Goal: Task Accomplishment & Management: Manage account settings

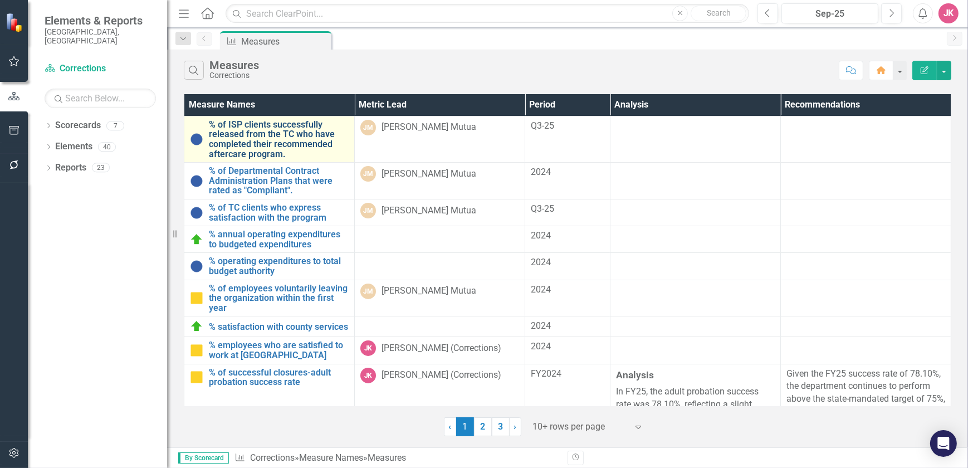
click at [249, 148] on link "% of ISP clients successfully released from the TC who have completed their rec…" at bounding box center [279, 139] width 140 height 39
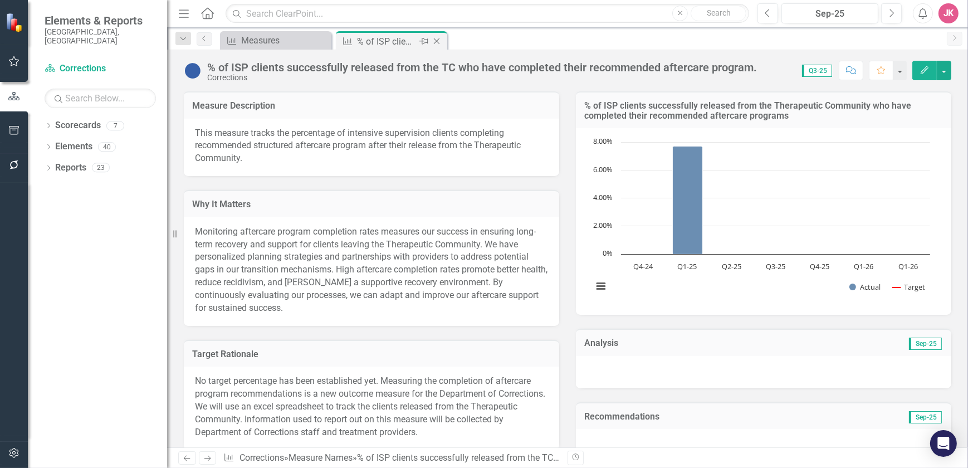
click at [433, 39] on icon "Close" at bounding box center [436, 41] width 11 height 9
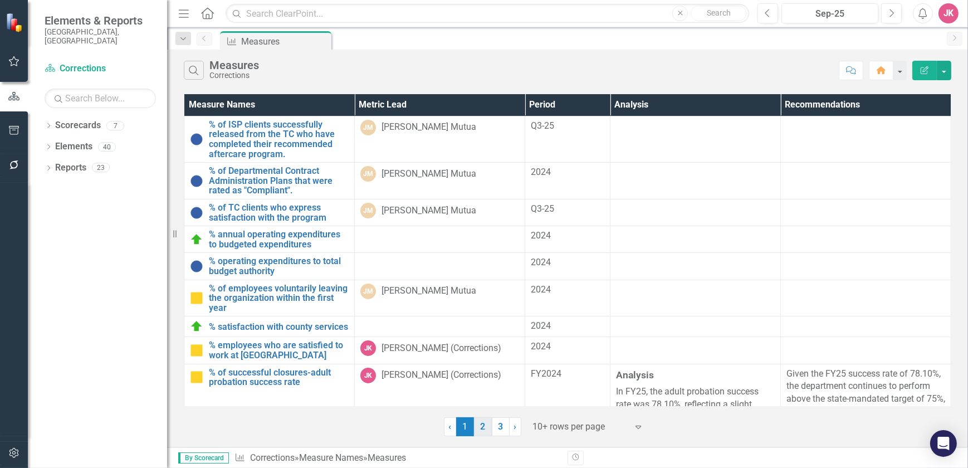
click at [485, 433] on link "2" at bounding box center [483, 426] width 18 height 19
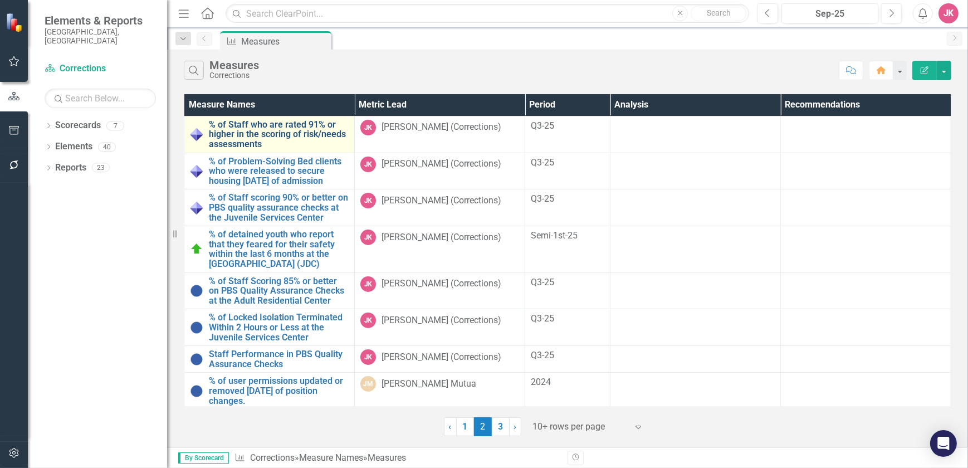
click at [257, 134] on link "% of Staff who are rated 91% or higher in the scoring of risk/needs assessments" at bounding box center [279, 135] width 140 height 30
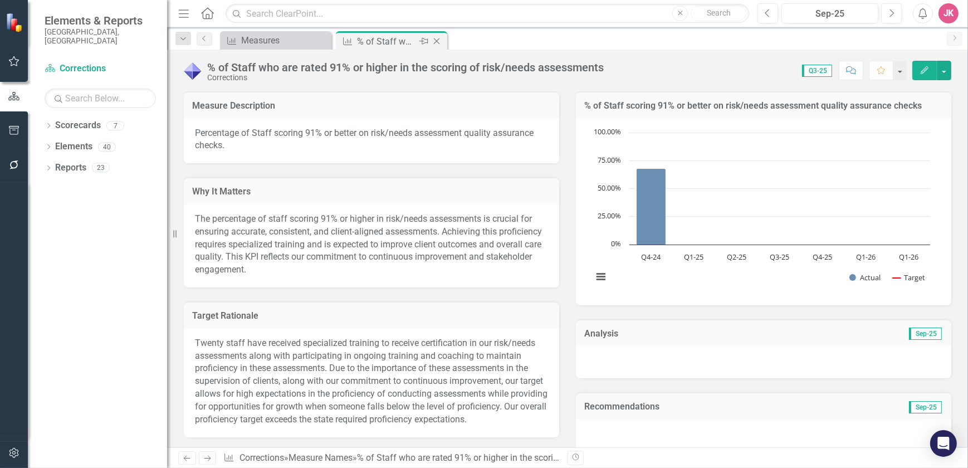
click at [437, 39] on icon "Close" at bounding box center [436, 41] width 11 height 9
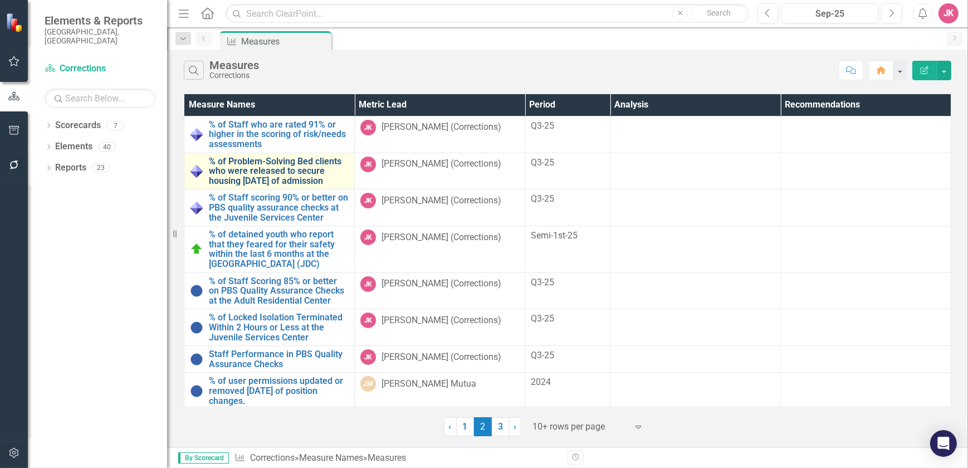
click at [241, 186] on link "% of Problem-Solving Bed clients who were released to secure housing [DATE] of …" at bounding box center [279, 172] width 140 height 30
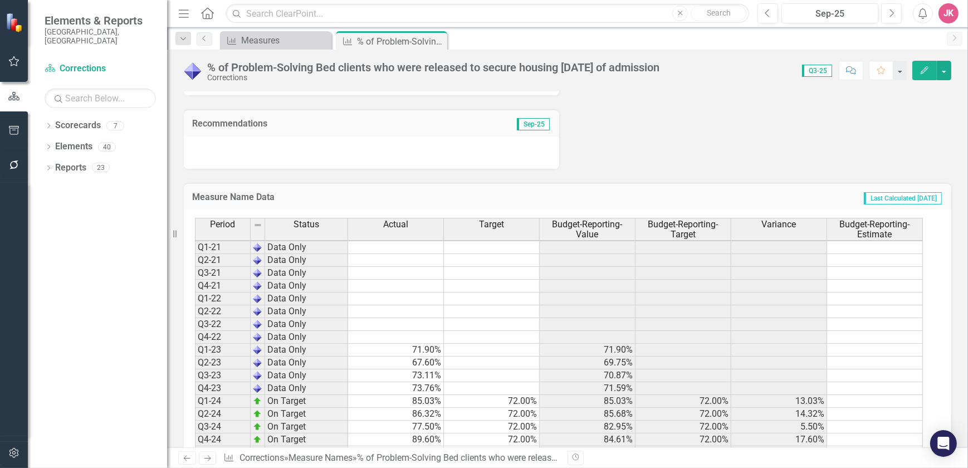
scroll to position [405, 0]
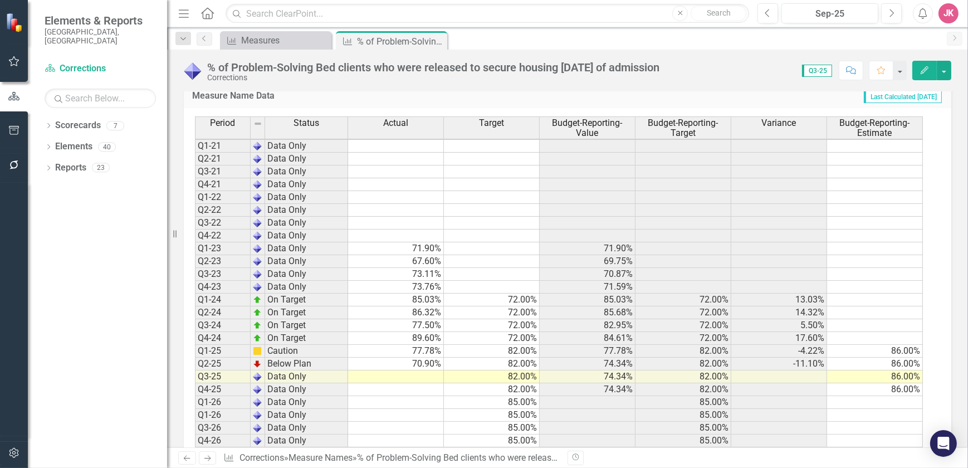
click at [423, 376] on td at bounding box center [396, 377] width 96 height 13
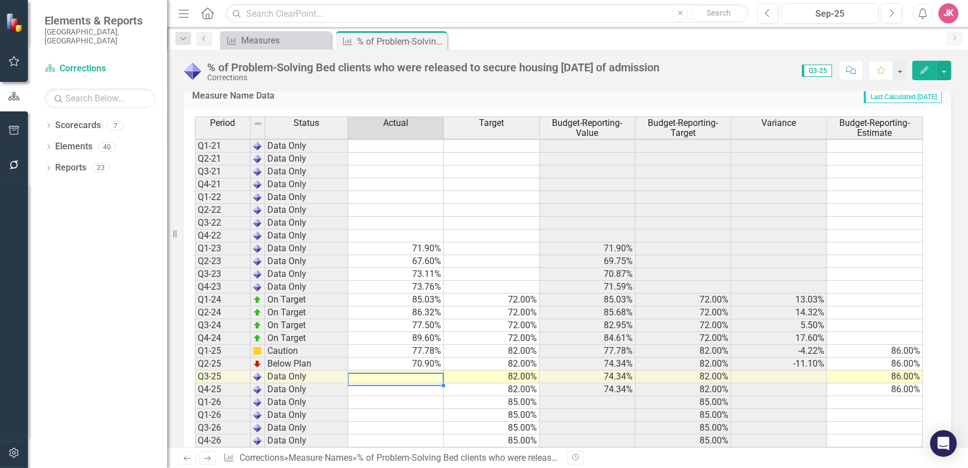
scroll to position [308, 0]
click at [423, 376] on td at bounding box center [396, 377] width 96 height 13
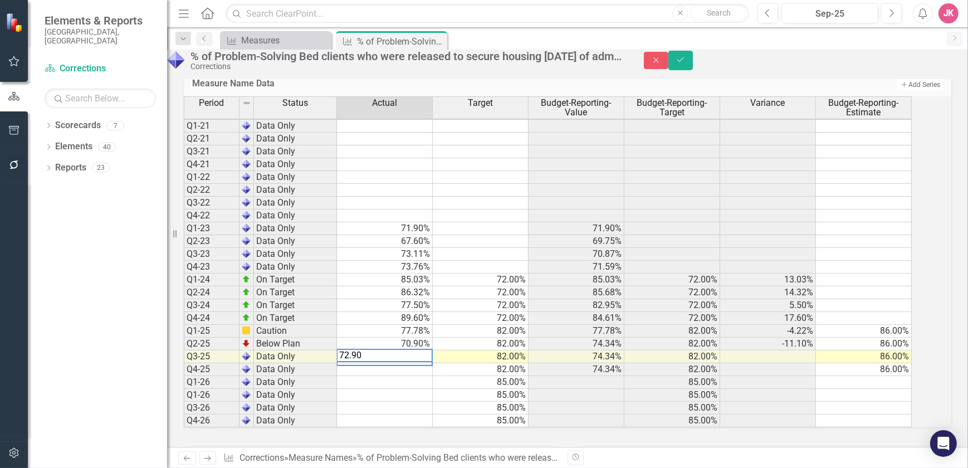
type textarea "72.90"
click at [397, 402] on td at bounding box center [385, 395] width 96 height 13
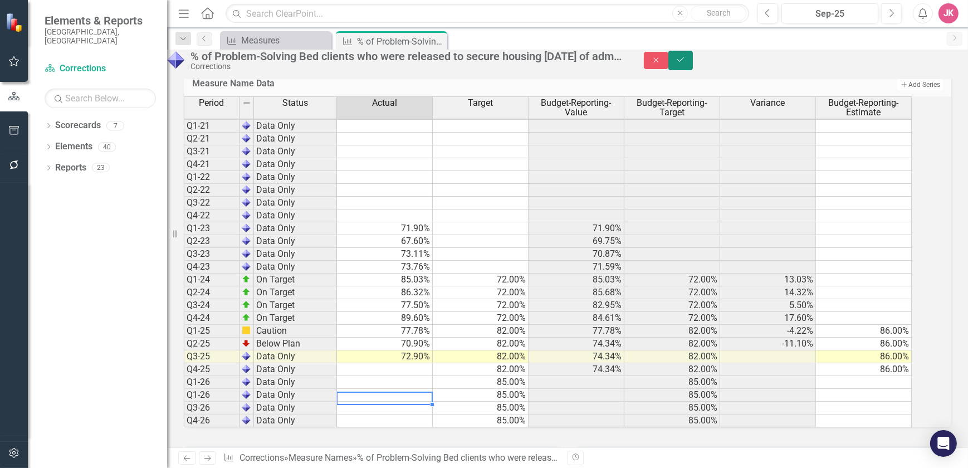
click at [693, 58] on button "Save" at bounding box center [681, 61] width 25 height 20
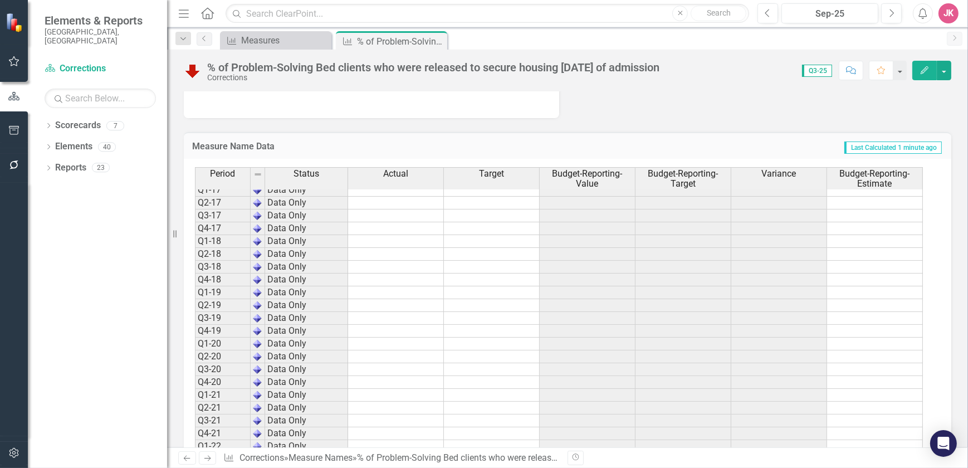
scroll to position [0, 0]
click at [435, 42] on icon "Close" at bounding box center [436, 41] width 11 height 9
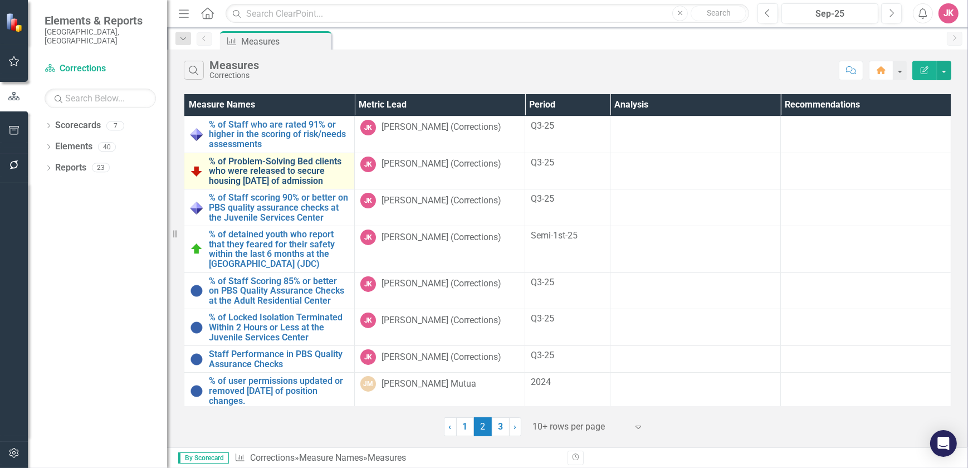
click at [253, 177] on link "% of Problem-Solving Bed clients who were released to secure housing [DATE] of …" at bounding box center [279, 172] width 140 height 30
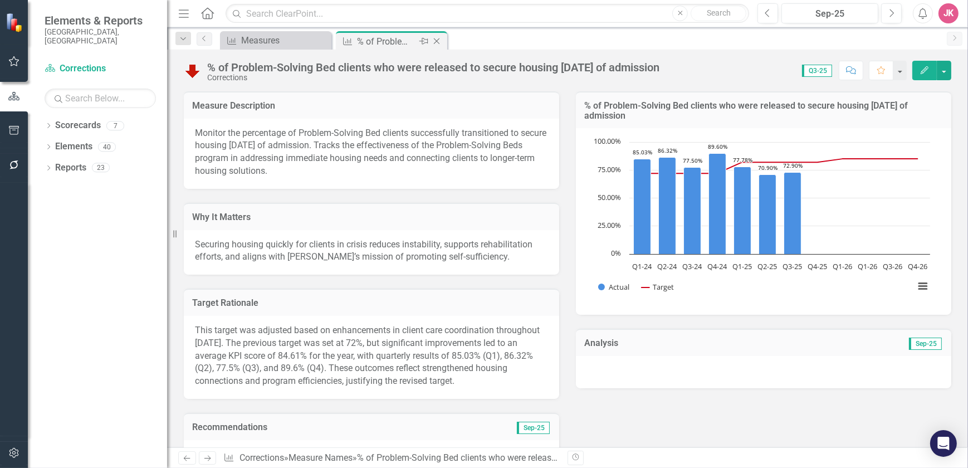
click at [439, 43] on icon at bounding box center [437, 41] width 6 height 6
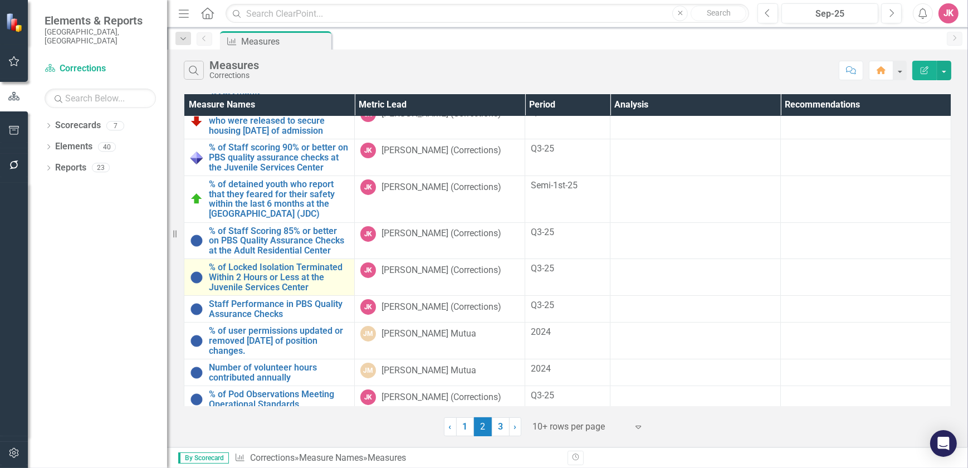
scroll to position [66, 0]
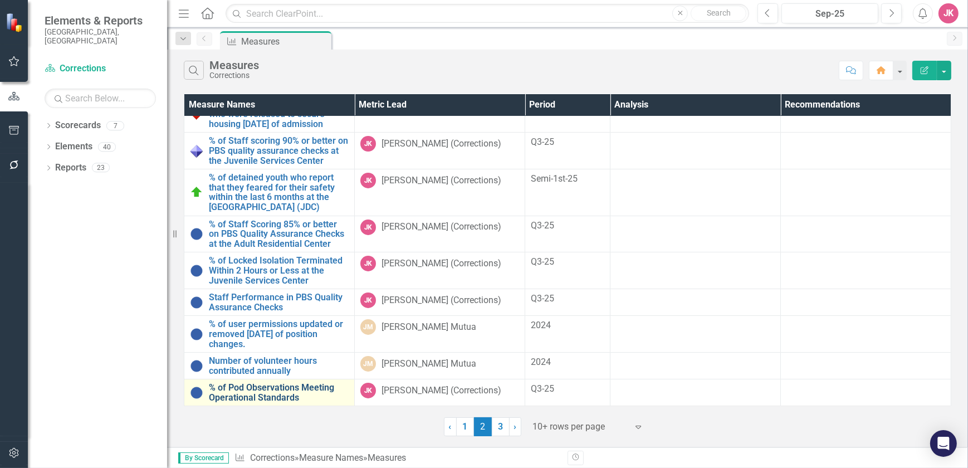
click at [273, 397] on link "% of Pod Observations Meeting Operational Standards" at bounding box center [279, 393] width 140 height 20
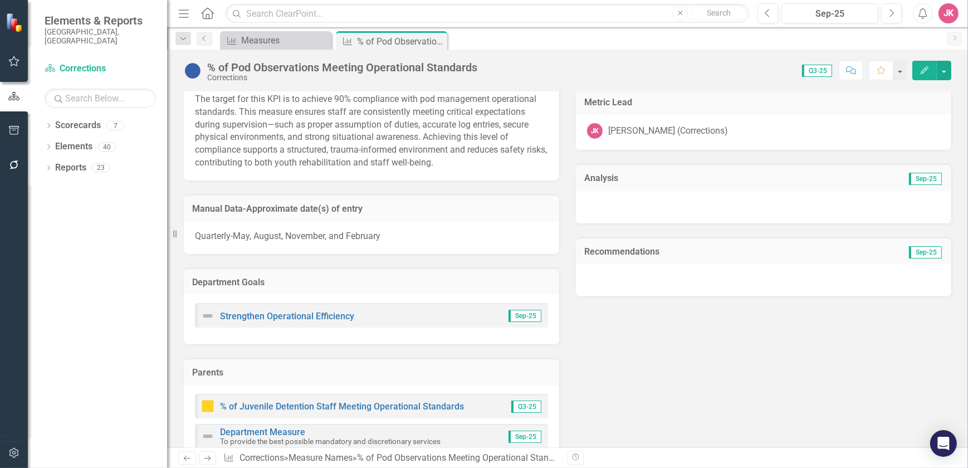
scroll to position [152, 0]
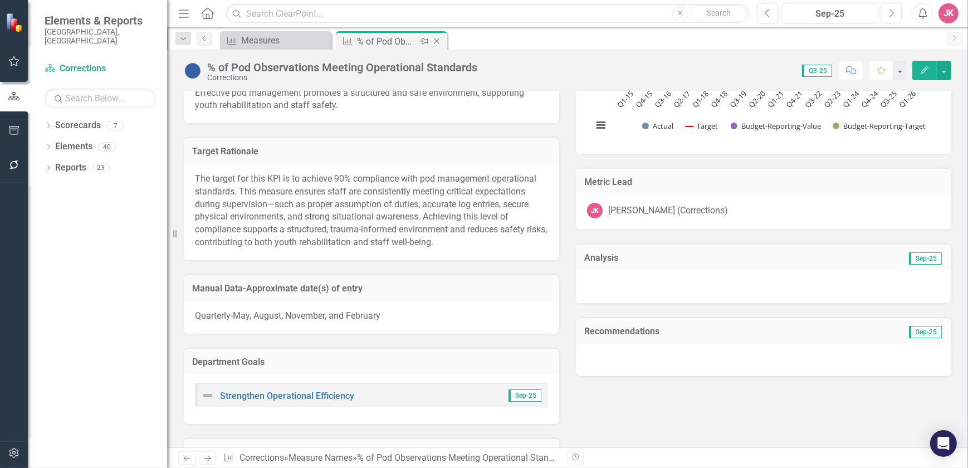
click at [440, 40] on icon "Close" at bounding box center [436, 41] width 11 height 9
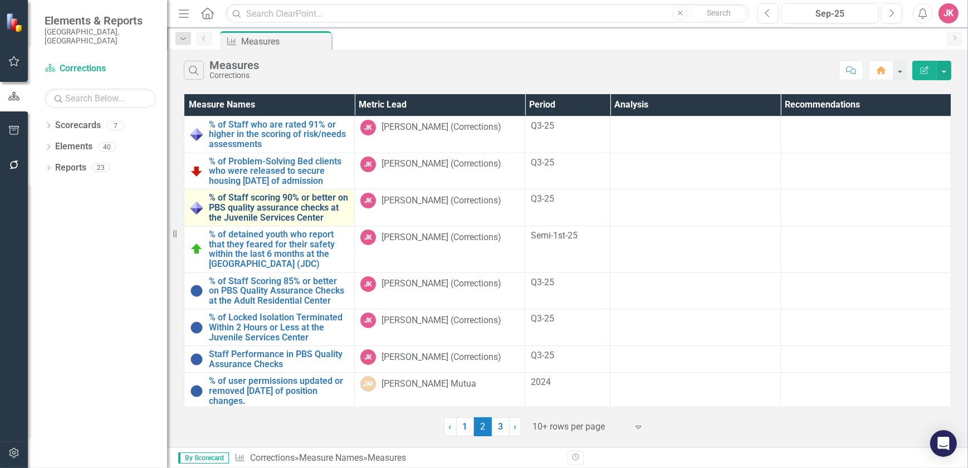
click at [243, 222] on link "% of Staff scoring 90% or better on PBS quality assurance checks at the Juvenil…" at bounding box center [279, 208] width 140 height 30
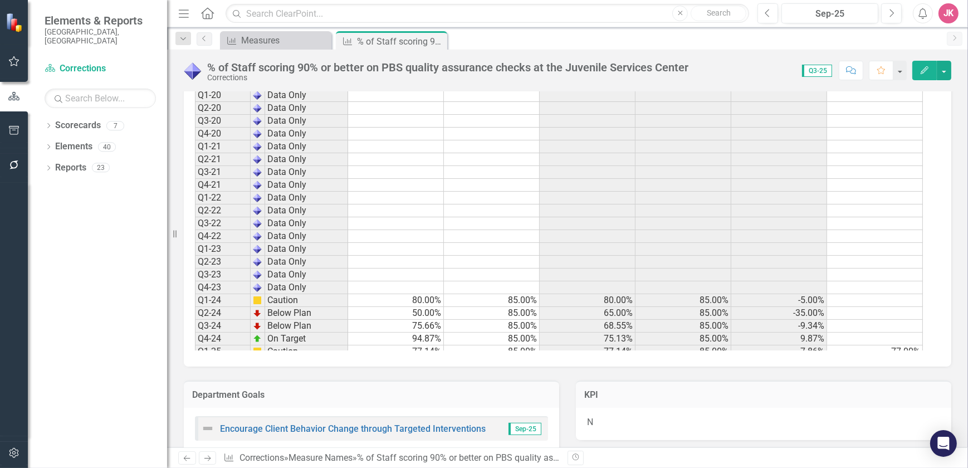
scroll to position [261, 0]
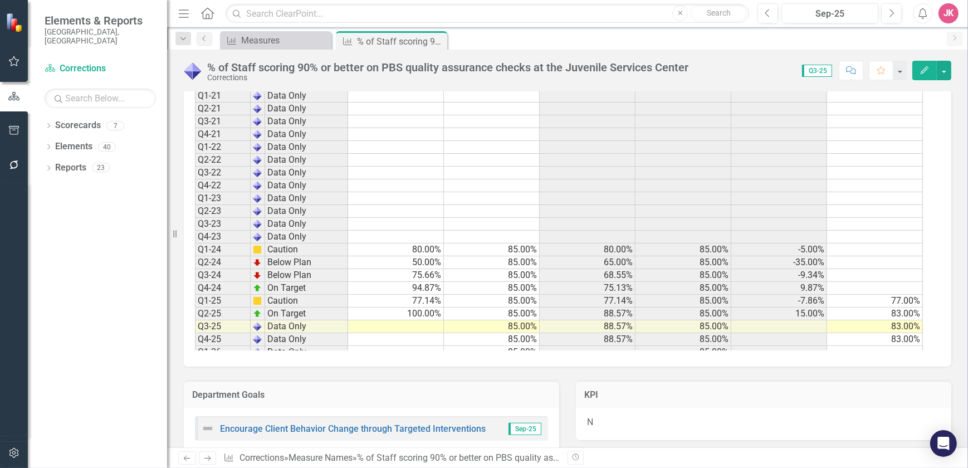
click at [421, 329] on td at bounding box center [396, 326] width 96 height 13
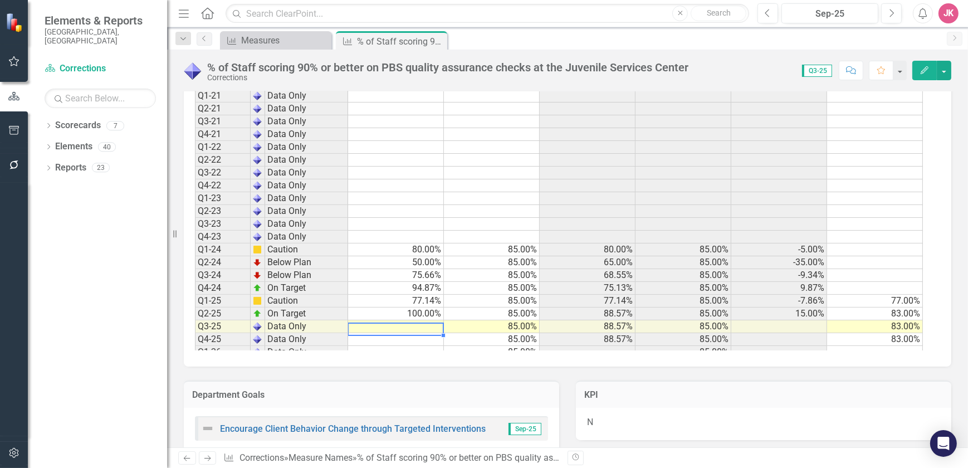
click at [421, 329] on td at bounding box center [396, 326] width 96 height 13
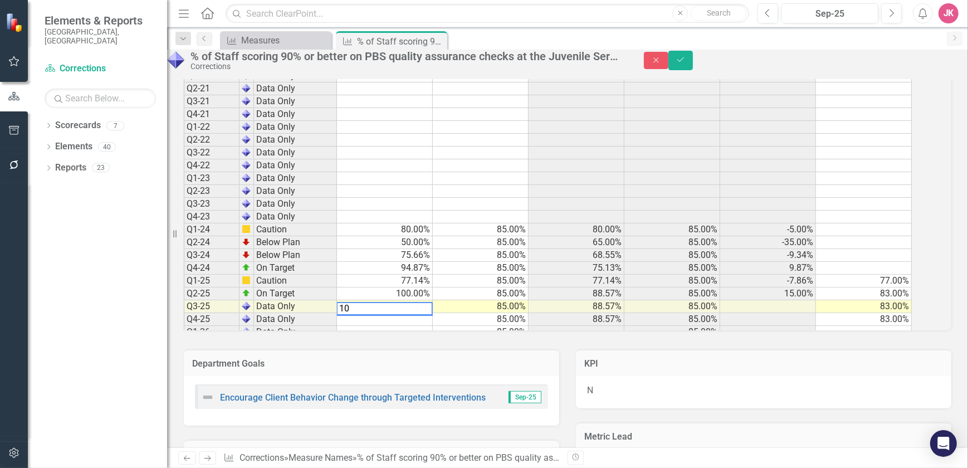
type textarea "100"
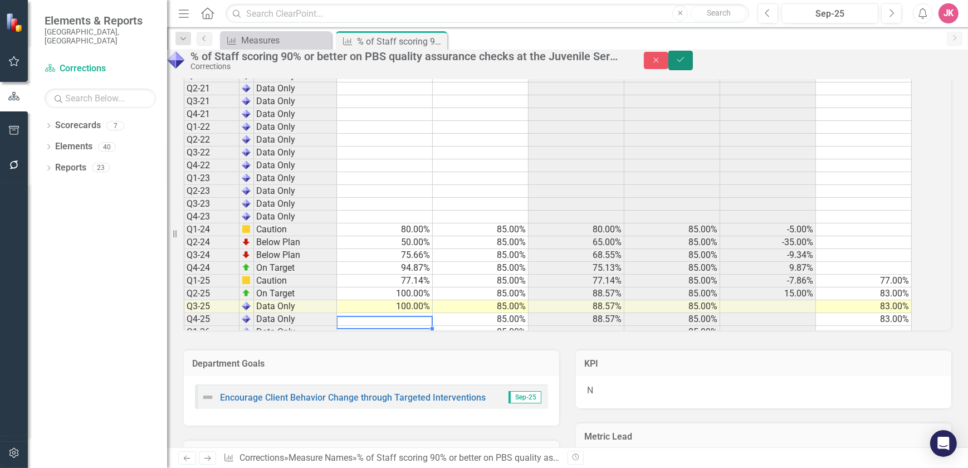
click at [684, 62] on icon "submit" at bounding box center [681, 59] width 7 height 4
